Goal: Task Accomplishment & Management: Complete application form

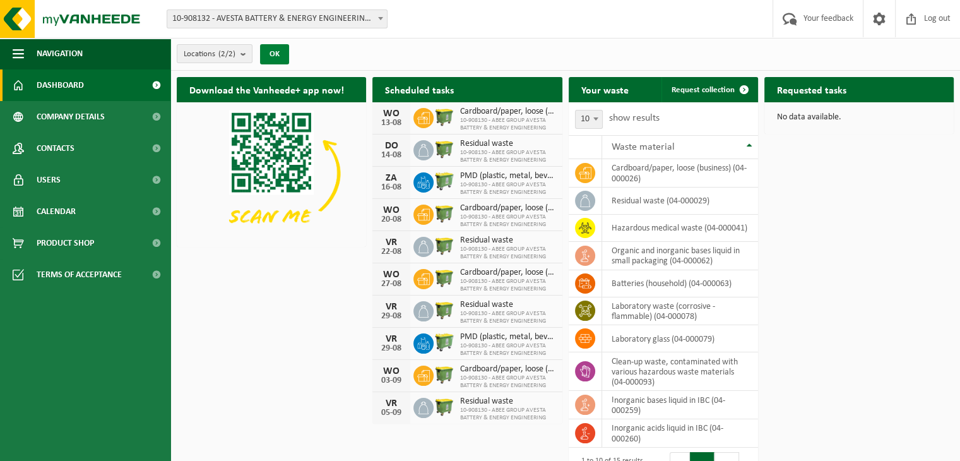
click at [273, 52] on font "OK" at bounding box center [275, 54] width 10 height 8
click at [697, 92] on font "Request collection" at bounding box center [703, 90] width 63 height 8
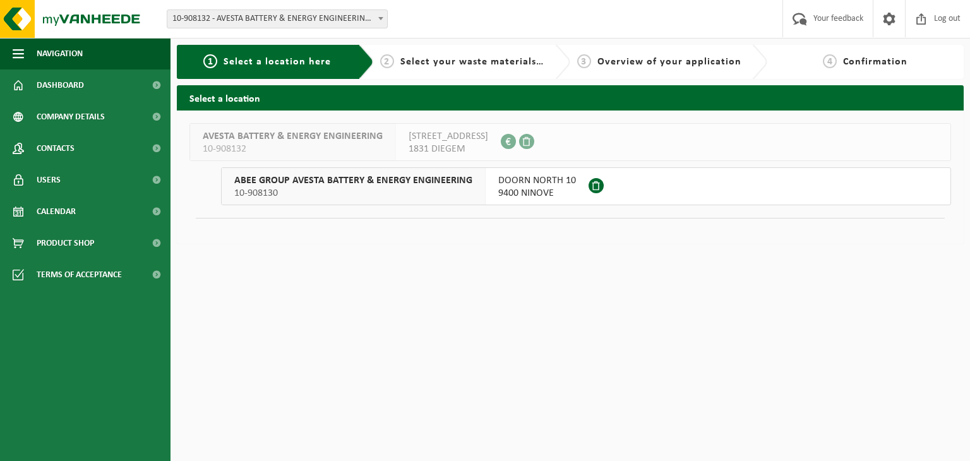
click at [528, 189] on font "9400 NINOVE" at bounding box center [526, 193] width 56 height 10
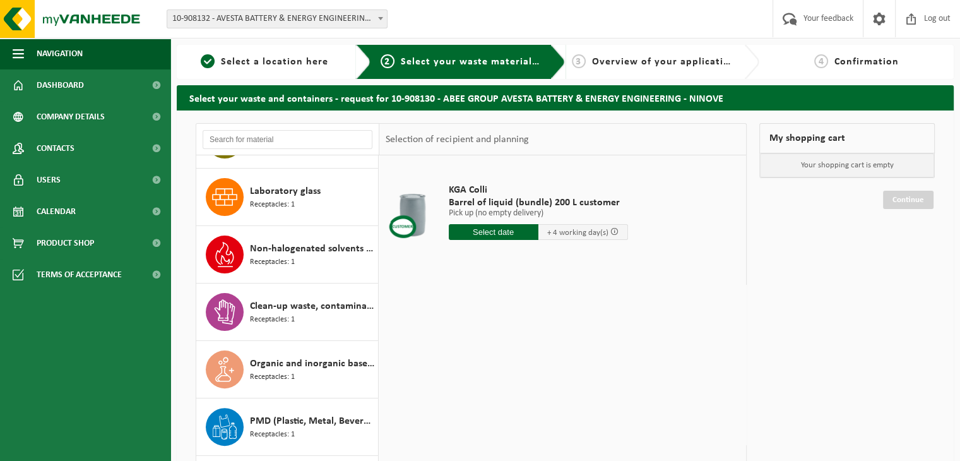
scroll to position [422, 0]
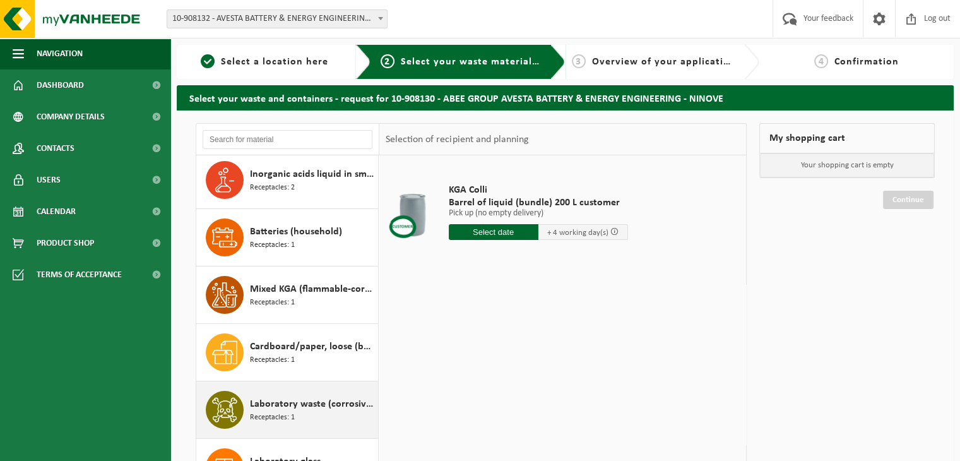
click at [311, 400] on font "Laboratory waste (corrosive - flammable)" at bounding box center [339, 404] width 178 height 10
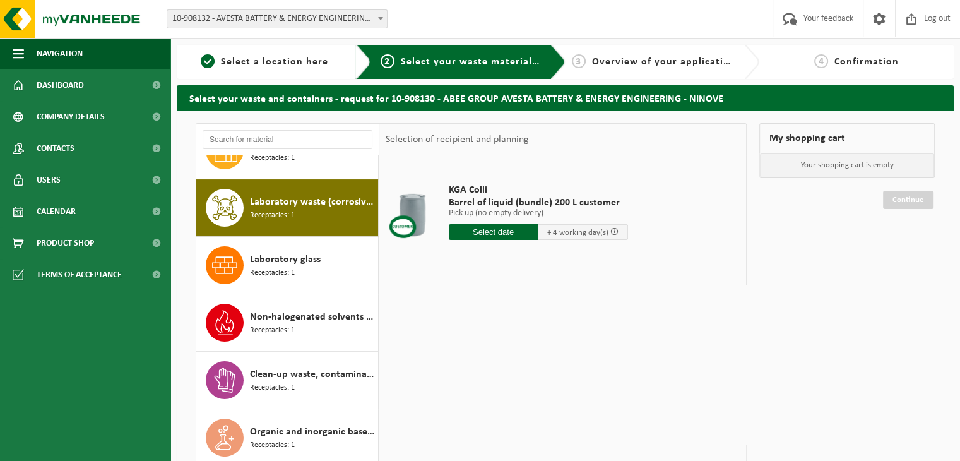
scroll to position [344, 0]
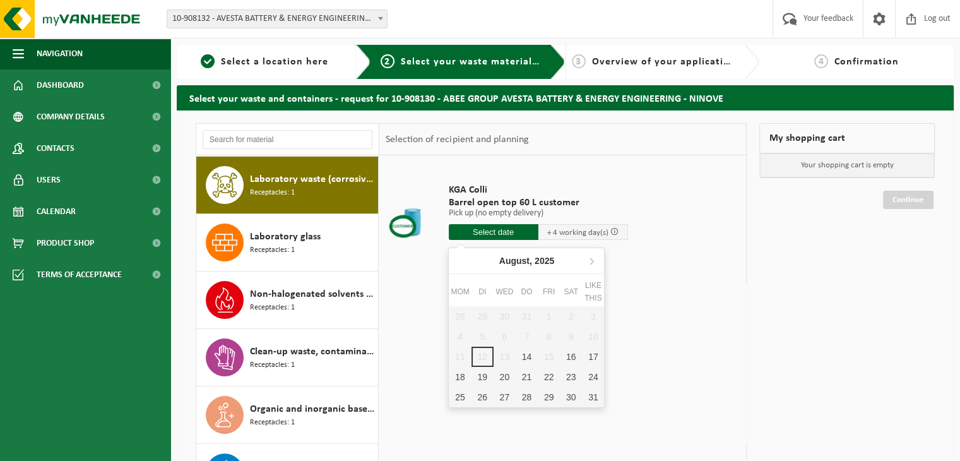
click at [518, 231] on input "text" at bounding box center [494, 232] width 90 height 16
click at [465, 374] on font "18" at bounding box center [460, 377] width 10 height 10
type input "Van 2025-08-18"
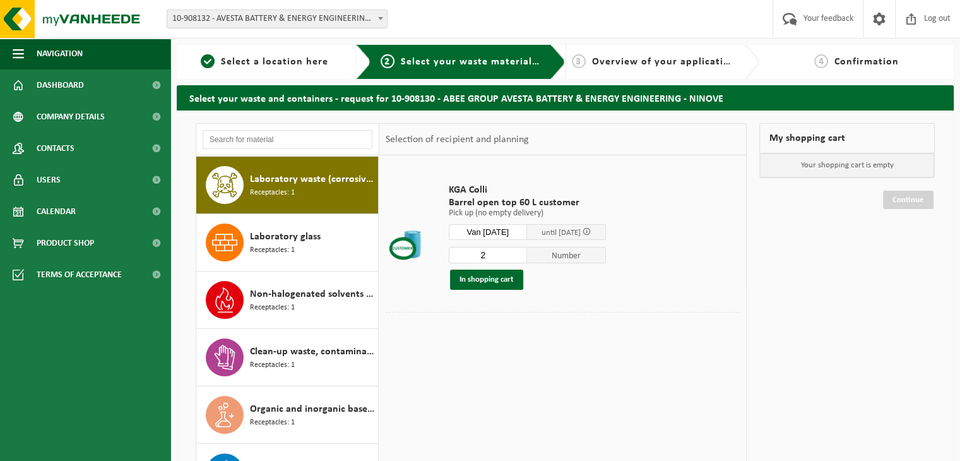
click at [525, 249] on input "2" at bounding box center [488, 255] width 79 height 16
click at [525, 249] on input "3" at bounding box center [488, 255] width 79 height 16
click at [525, 249] on input "4" at bounding box center [488, 255] width 79 height 16
click at [525, 249] on input "5" at bounding box center [488, 255] width 79 height 16
click at [525, 249] on input "6" at bounding box center [488, 255] width 79 height 16
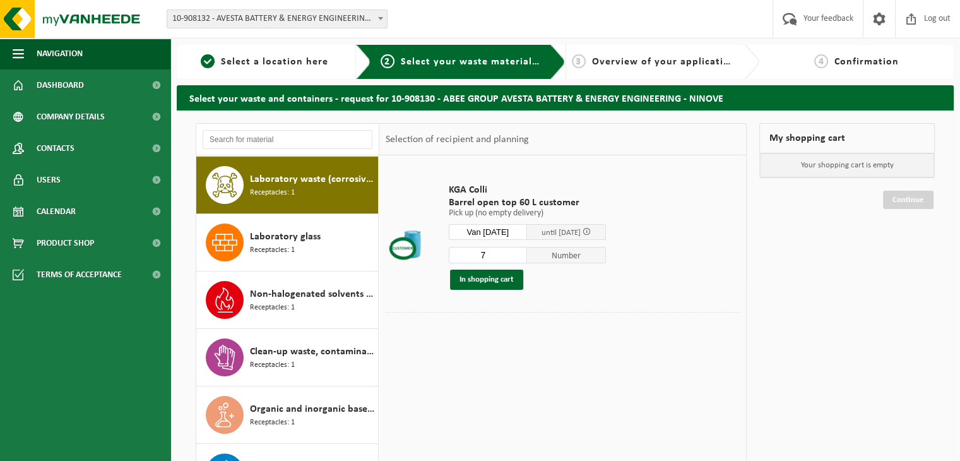
click at [525, 249] on input "7" at bounding box center [488, 255] width 79 height 16
type input "8"
click at [525, 249] on input "8" at bounding box center [488, 255] width 79 height 16
click at [498, 278] on font "In shopping cart" at bounding box center [487, 279] width 54 height 8
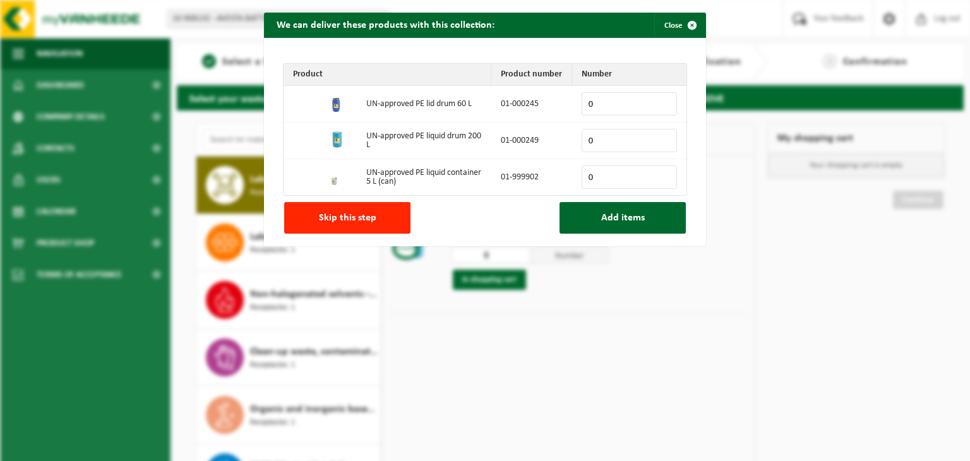
click at [602, 103] on input "0" at bounding box center [629, 103] width 95 height 23
type input "12"
click at [594, 217] on button "Add items" at bounding box center [622, 218] width 126 height 32
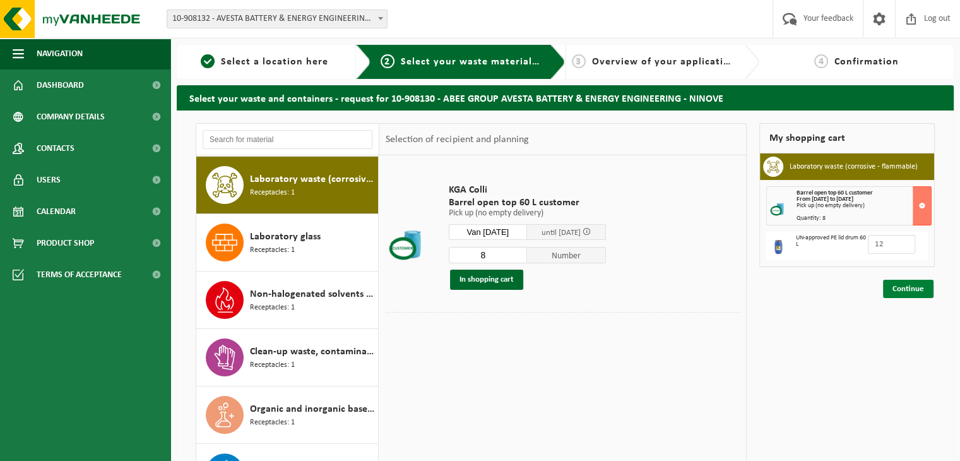
click at [910, 291] on font "Continue" at bounding box center [909, 289] width 32 height 8
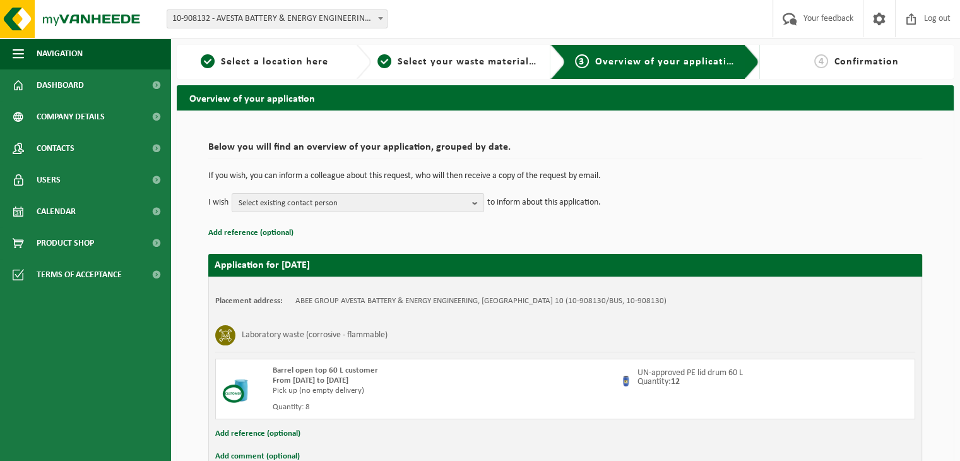
scroll to position [75, 0]
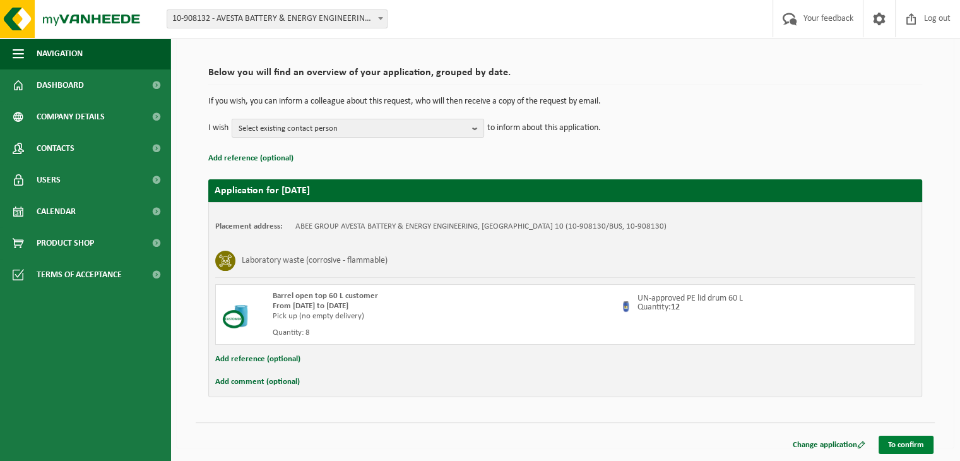
click at [903, 443] on font "To confirm" at bounding box center [906, 445] width 36 height 8
